Goal: Communication & Community: Answer question/provide support

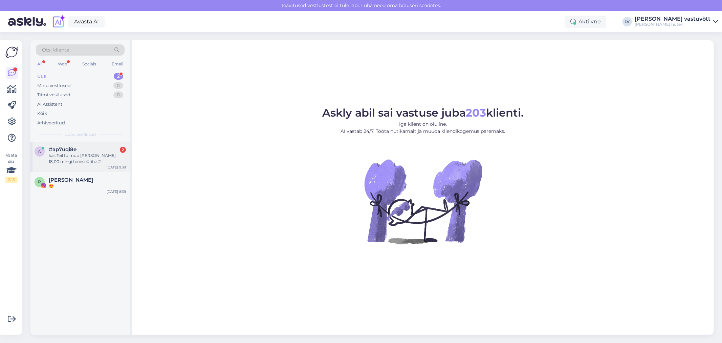
click at [77, 157] on div "kas Teil toimub [PERSON_NAME] 18,00 mingi terviseüritus?" at bounding box center [87, 158] width 77 height 12
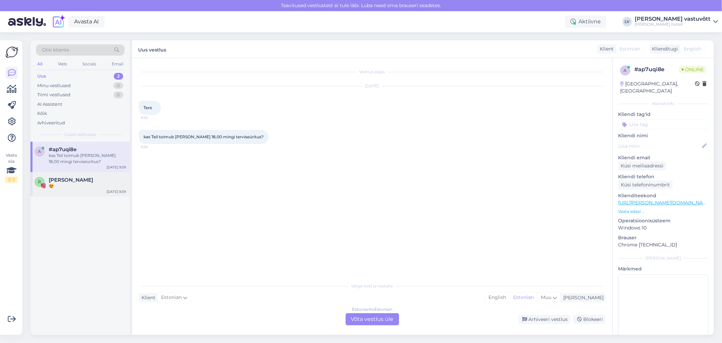
click at [70, 184] on div "😍" at bounding box center [87, 186] width 77 height 6
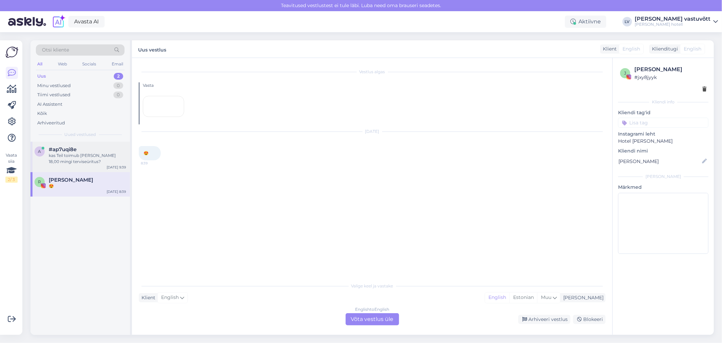
click at [66, 160] on div "kas Teil toimub [PERSON_NAME] 18,00 mingi terviseüritus?" at bounding box center [87, 158] width 77 height 12
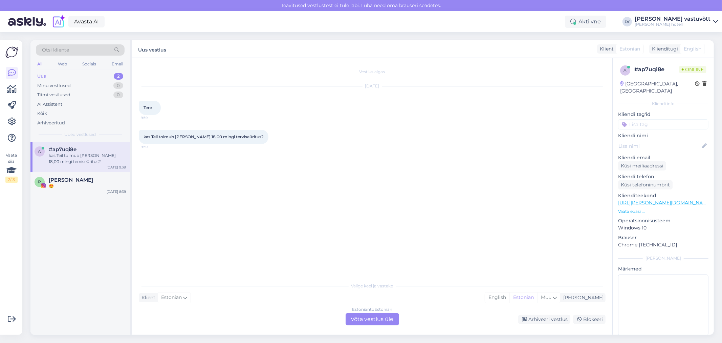
click at [380, 313] on div "Estonian to Estonian Võta vestlus üle" at bounding box center [373, 319] width 54 height 12
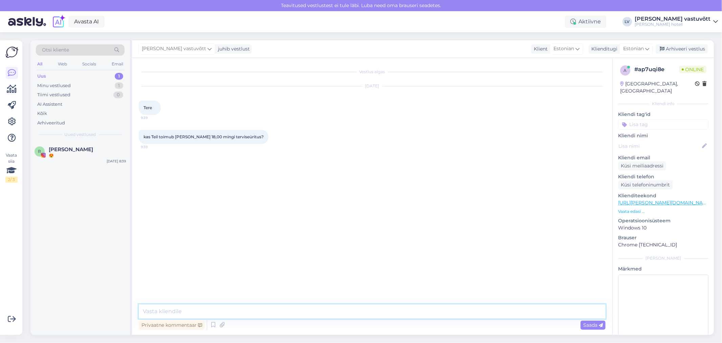
click at [178, 314] on textarea at bounding box center [372, 311] width 467 height 14
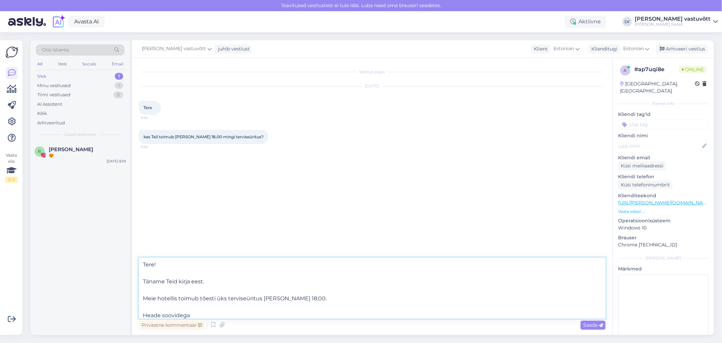
scroll to position [21, 0]
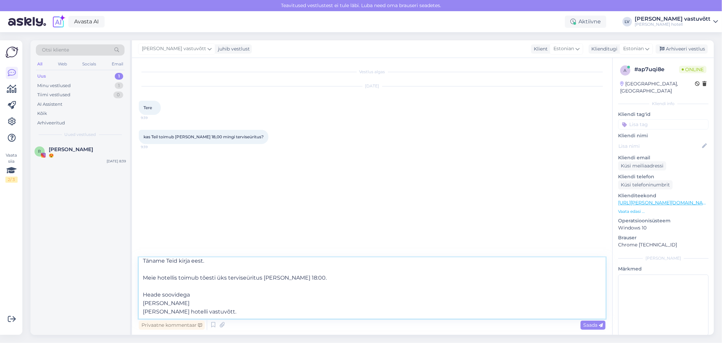
click at [287, 277] on textarea "Tere! Täname Teid kirja eest. Meie hotellis toimub tõesti üks terviseüritus [PE…" at bounding box center [372, 287] width 467 height 61
type textarea "Tere! Täname Teid kirja eest. Meie hotellis toimub tõesti üks terviseüritus [PE…"
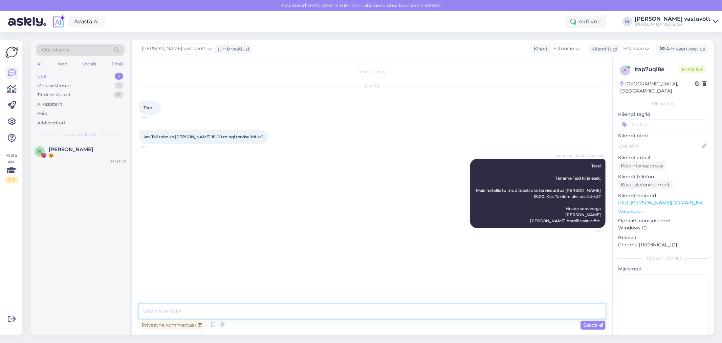
scroll to position [0, 0]
click at [82, 83] on div "Minu vestlused 1" at bounding box center [80, 85] width 89 height 9
click at [80, 148] on div "#ap7uqi8e" at bounding box center [87, 149] width 77 height 6
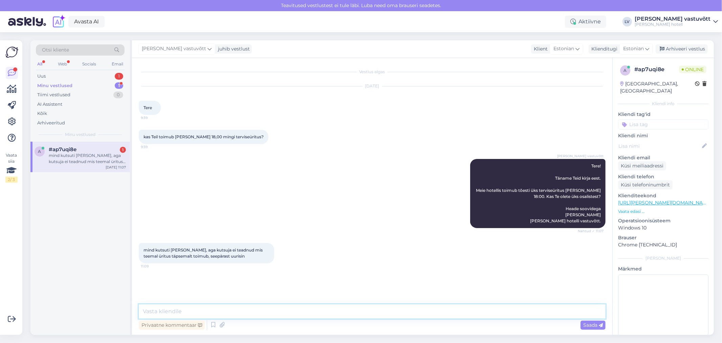
click at [191, 308] on textarea at bounding box center [372, 311] width 467 height 14
type textarea "S"
type textarea "Tere taas! Selge. Aga jah, tundub, et üritus on seotud tervisega."
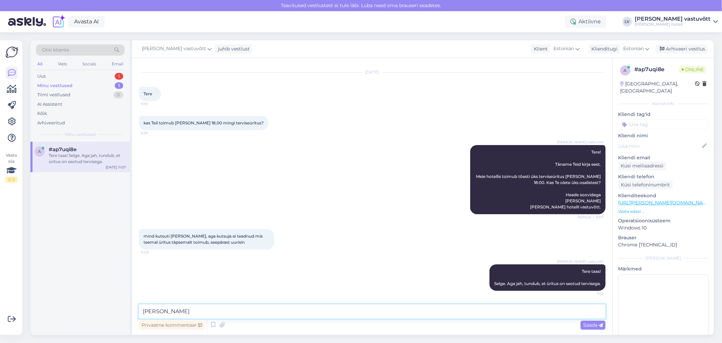
click at [150, 312] on textarea "[PERSON_NAME]" at bounding box center [372, 311] width 467 height 14
click at [207, 311] on textarea "Heade soovidega" at bounding box center [372, 311] width 467 height 14
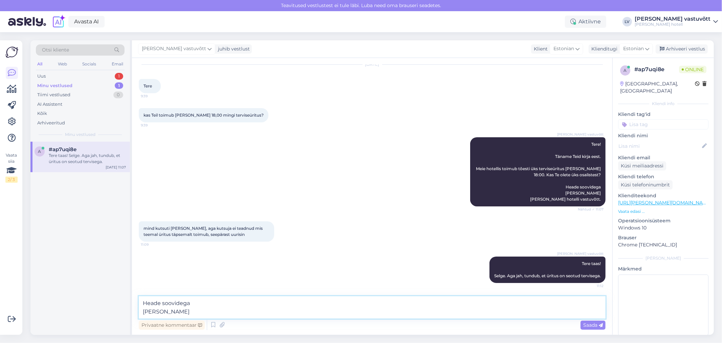
scroll to position [30, 0]
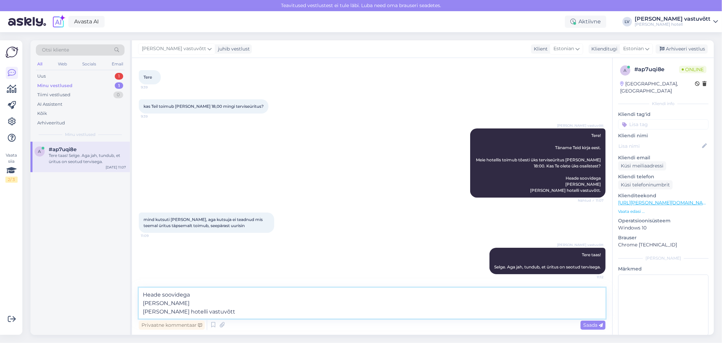
type textarea "Heade soovidega [PERSON_NAME] [PERSON_NAME] hotelli vastuvõtt."
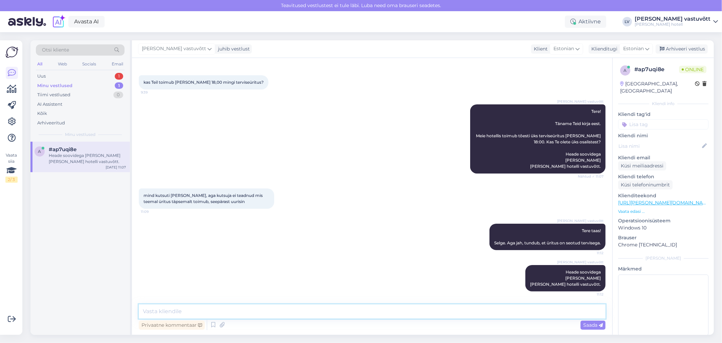
scroll to position [55, 0]
click at [688, 49] on div "Arhiveeri vestlus" at bounding box center [682, 48] width 52 height 9
